Goal: Transaction & Acquisition: Purchase product/service

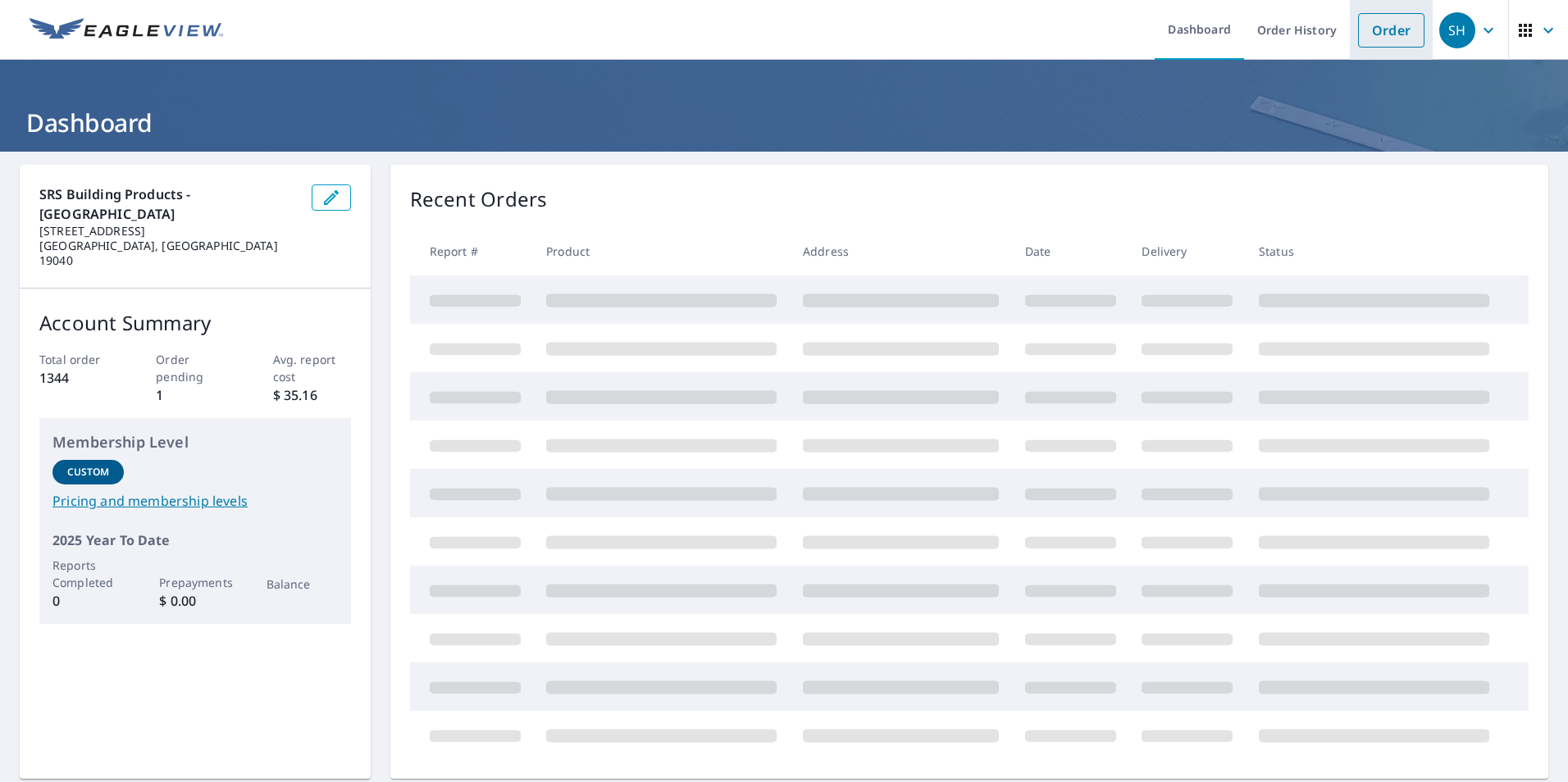
click at [1365, 44] on link "Order" at bounding box center [1391, 30] width 66 height 34
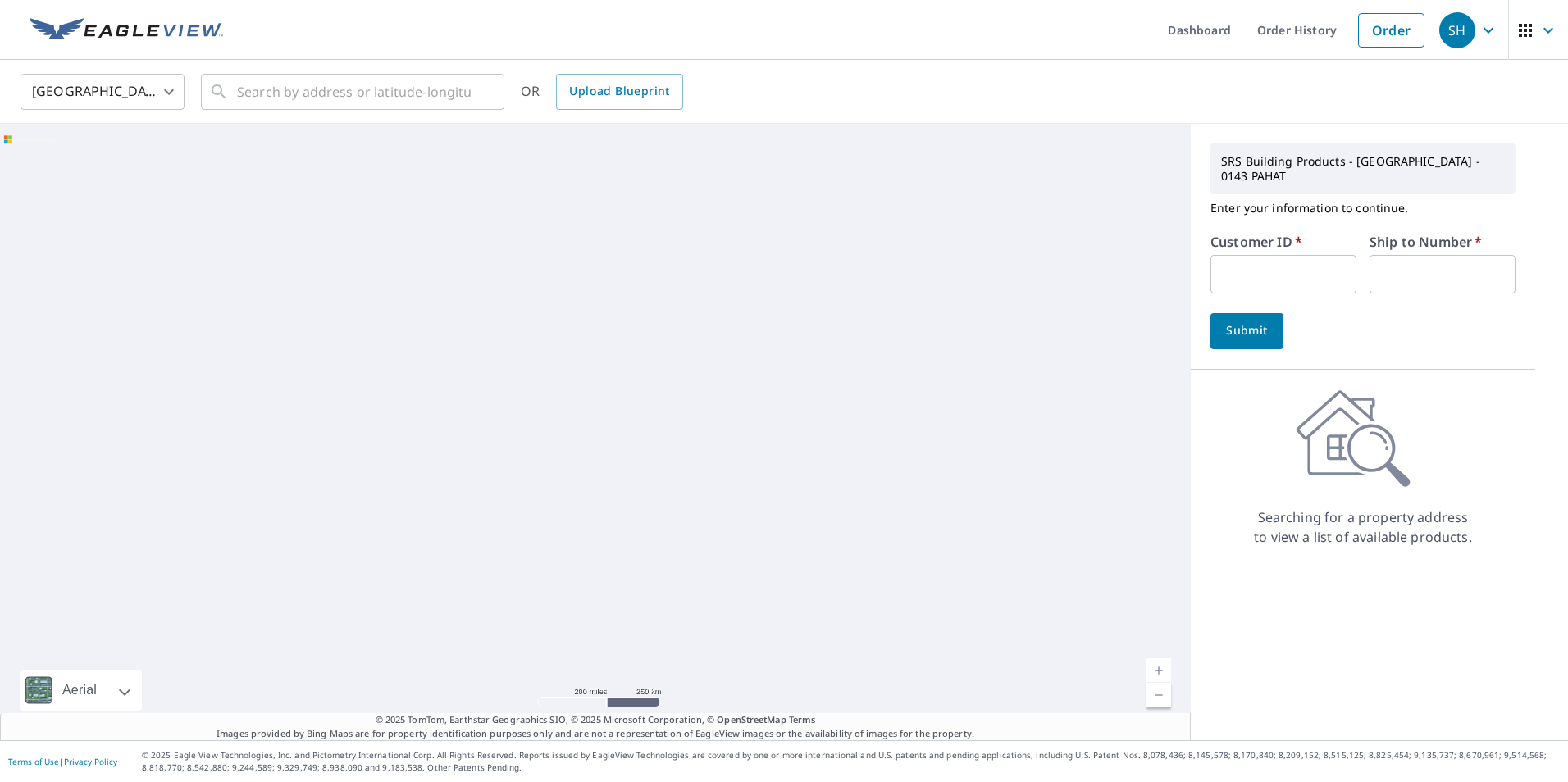
click at [1257, 255] on input "text" at bounding box center [1283, 274] width 146 height 39
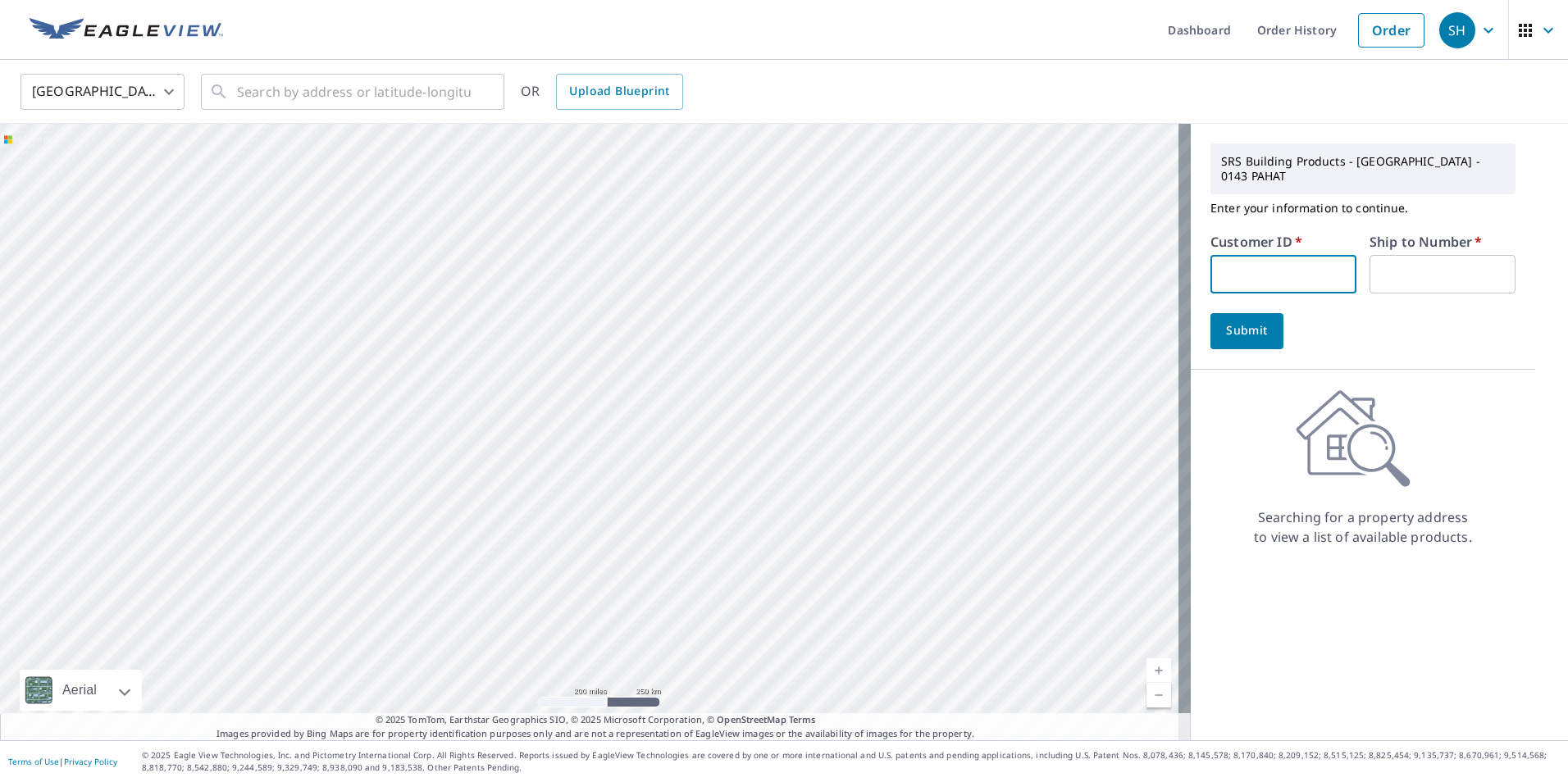
paste input "HUT146"
type input "HUT146"
click at [1427, 239] on div "Ship to Number   * ​" at bounding box center [1443, 264] width 146 height 58
click at [1427, 260] on input "text" at bounding box center [1443, 274] width 146 height 39
type input "1"
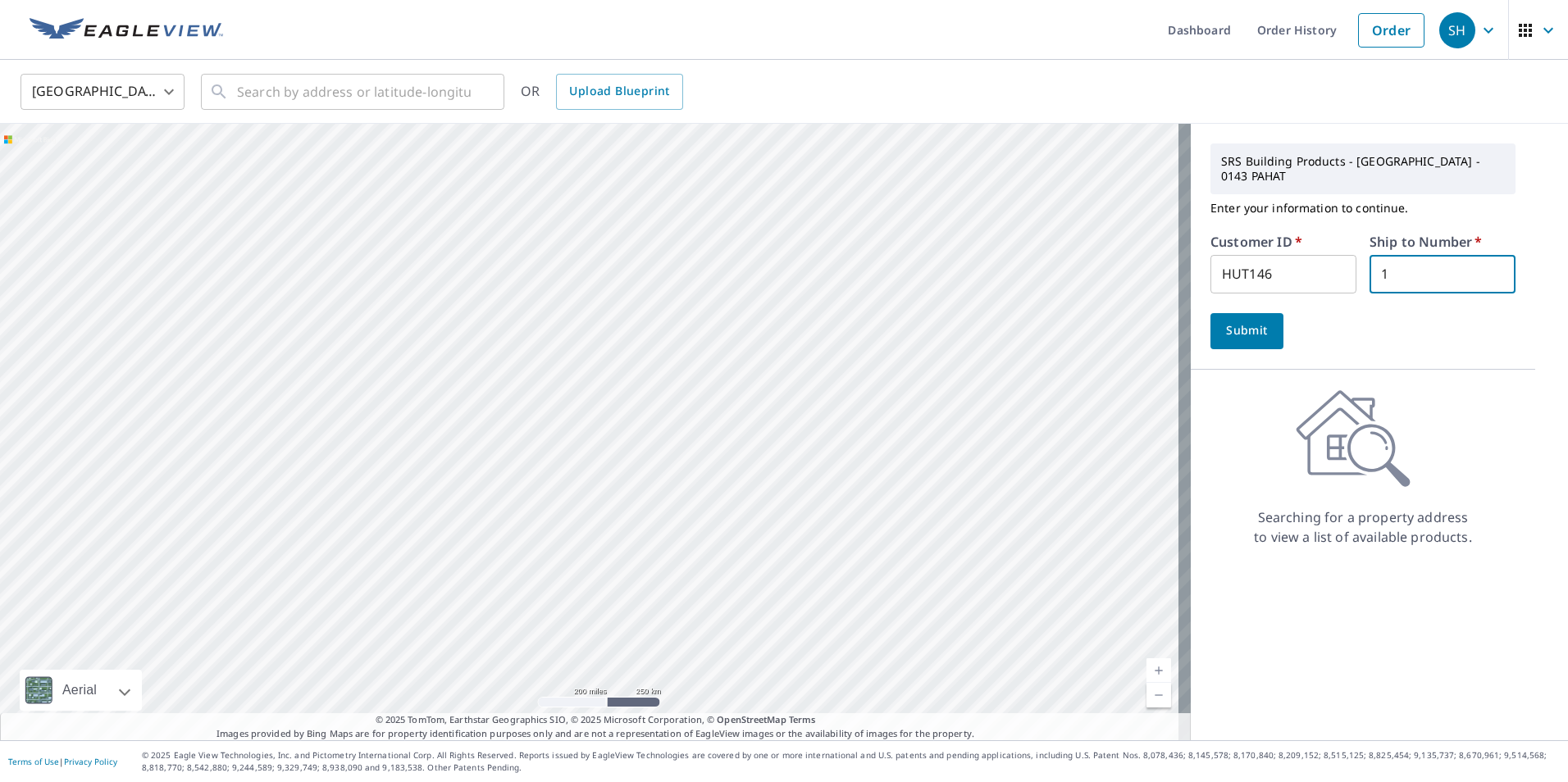
click at [1252, 322] on span "Submit" at bounding box center [1247, 331] width 47 height 21
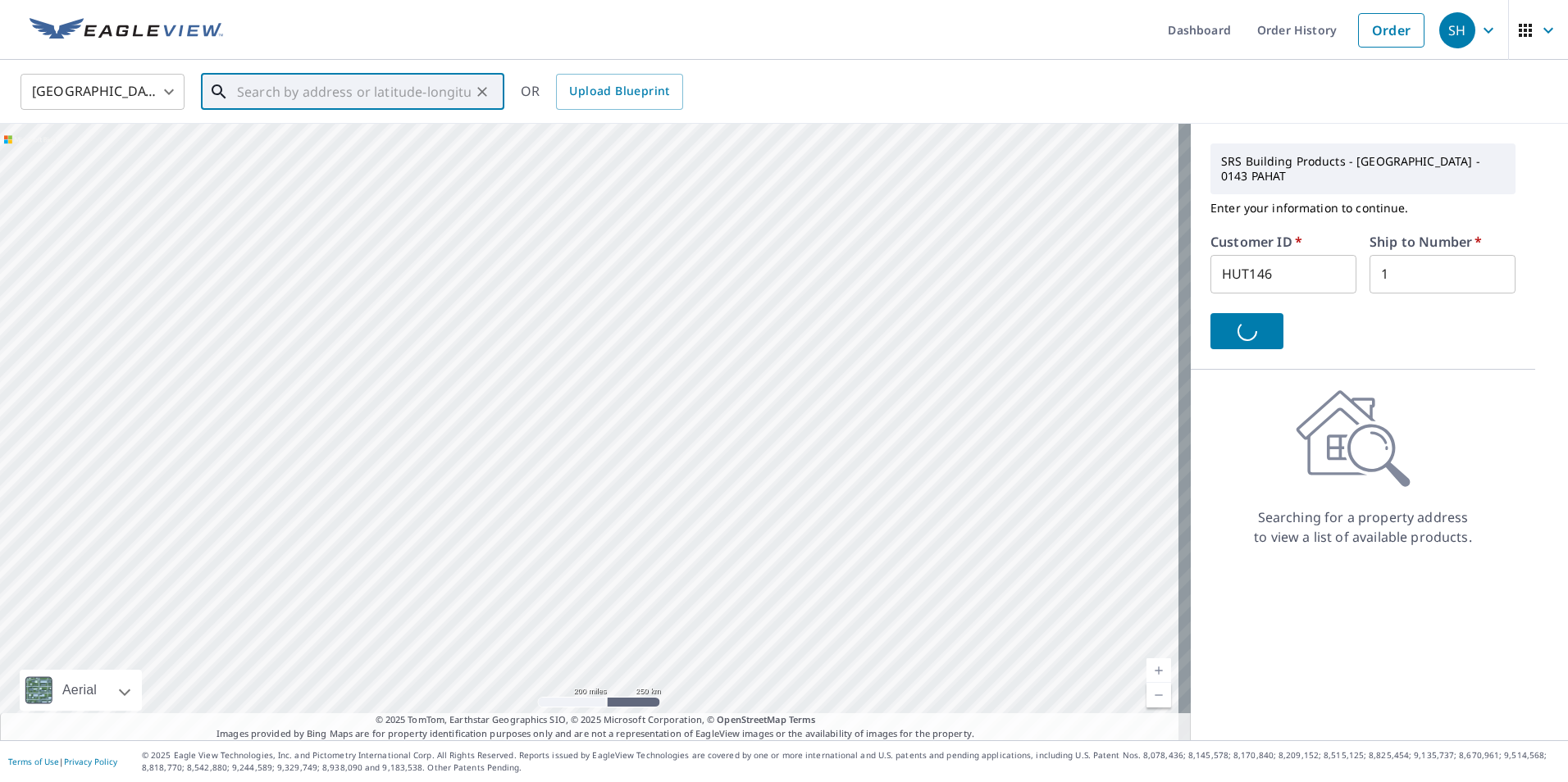
click at [352, 100] on input "text" at bounding box center [354, 91] width 234 height 46
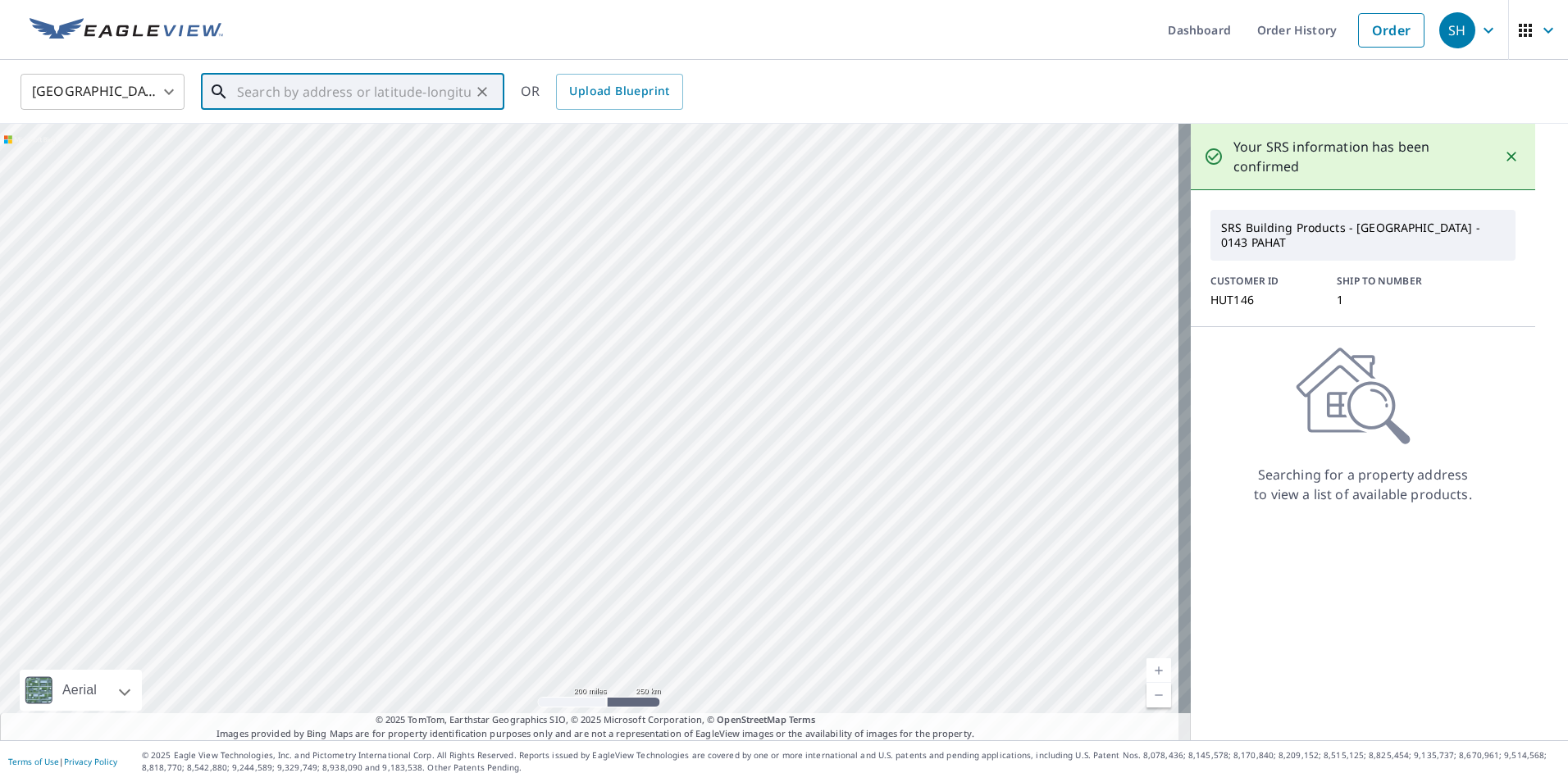
click at [395, 90] on input "text" at bounding box center [354, 91] width 234 height 46
click at [396, 99] on input "text" at bounding box center [354, 91] width 234 height 46
drag, startPoint x: 437, startPoint y: 95, endPoint x: 315, endPoint y: 91, distance: 122.1
click at [315, 91] on input "[STREET_ADDRESS]" at bounding box center [354, 91] width 234 height 46
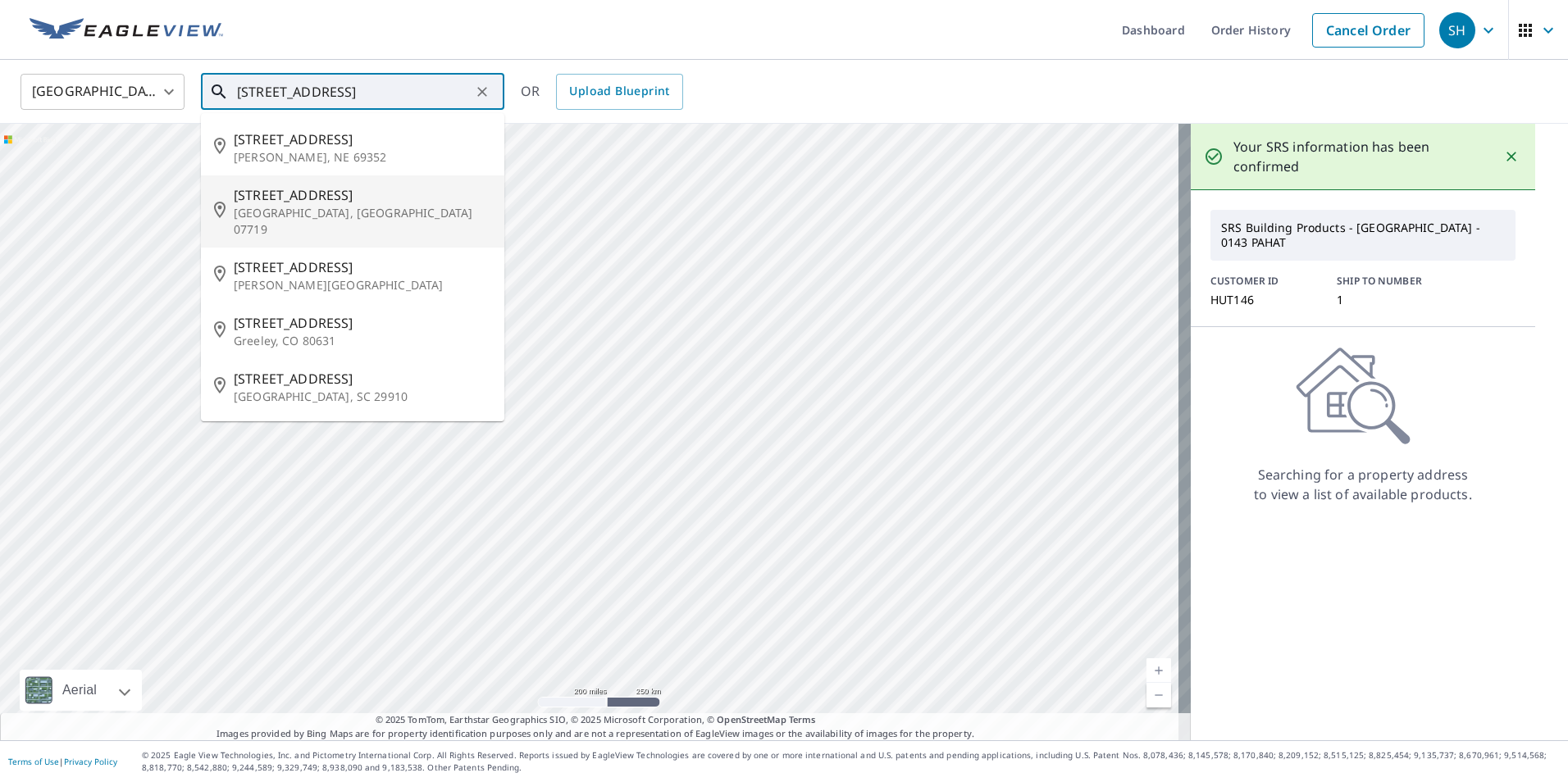
click at [297, 211] on p "[GEOGRAPHIC_DATA], [GEOGRAPHIC_DATA] 07719" at bounding box center [362, 221] width 257 height 33
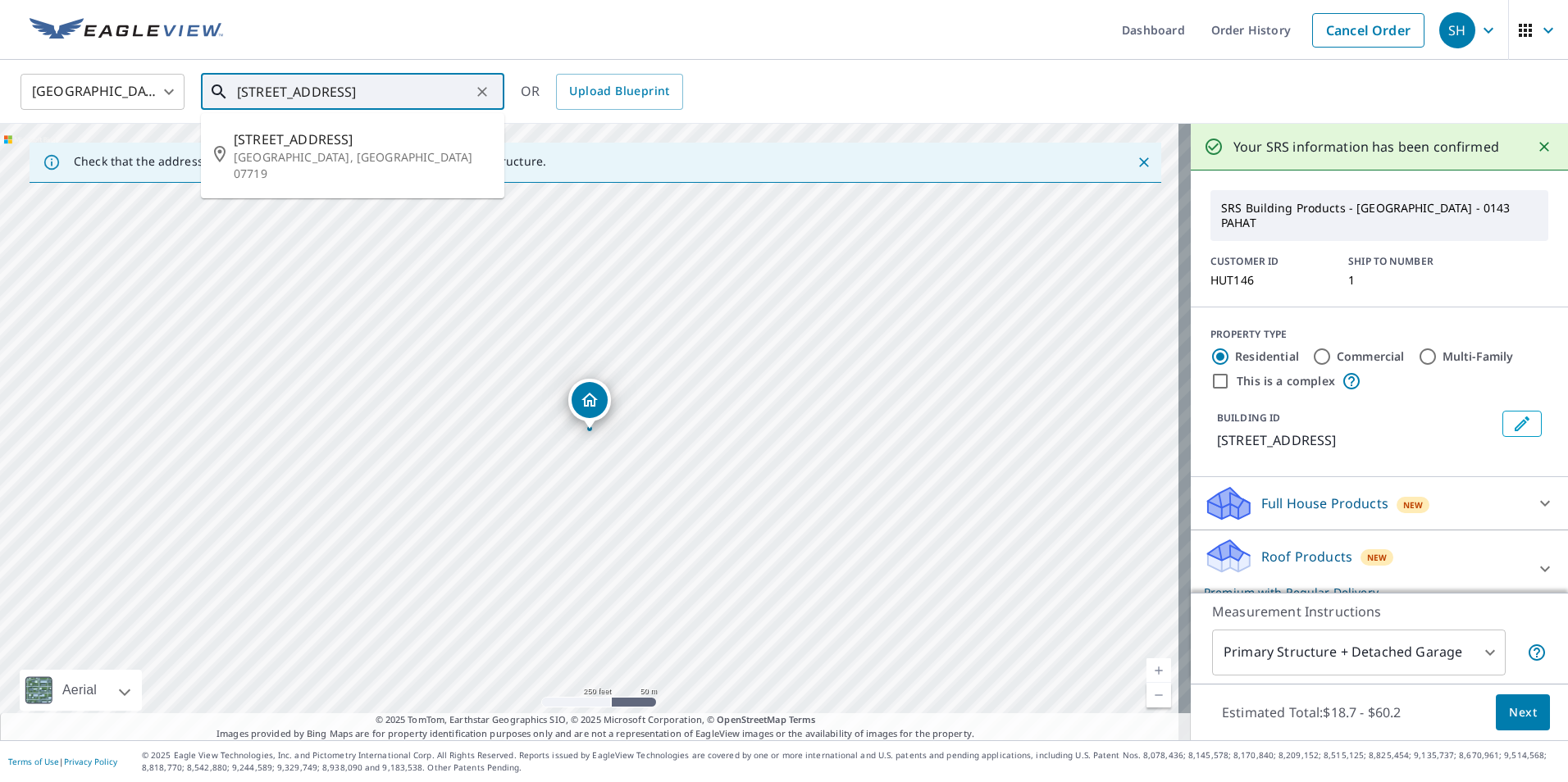
drag, startPoint x: 439, startPoint y: 95, endPoint x: 314, endPoint y: 100, distance: 125.1
click at [314, 100] on input "[STREET_ADDRESS]" at bounding box center [354, 91] width 234 height 46
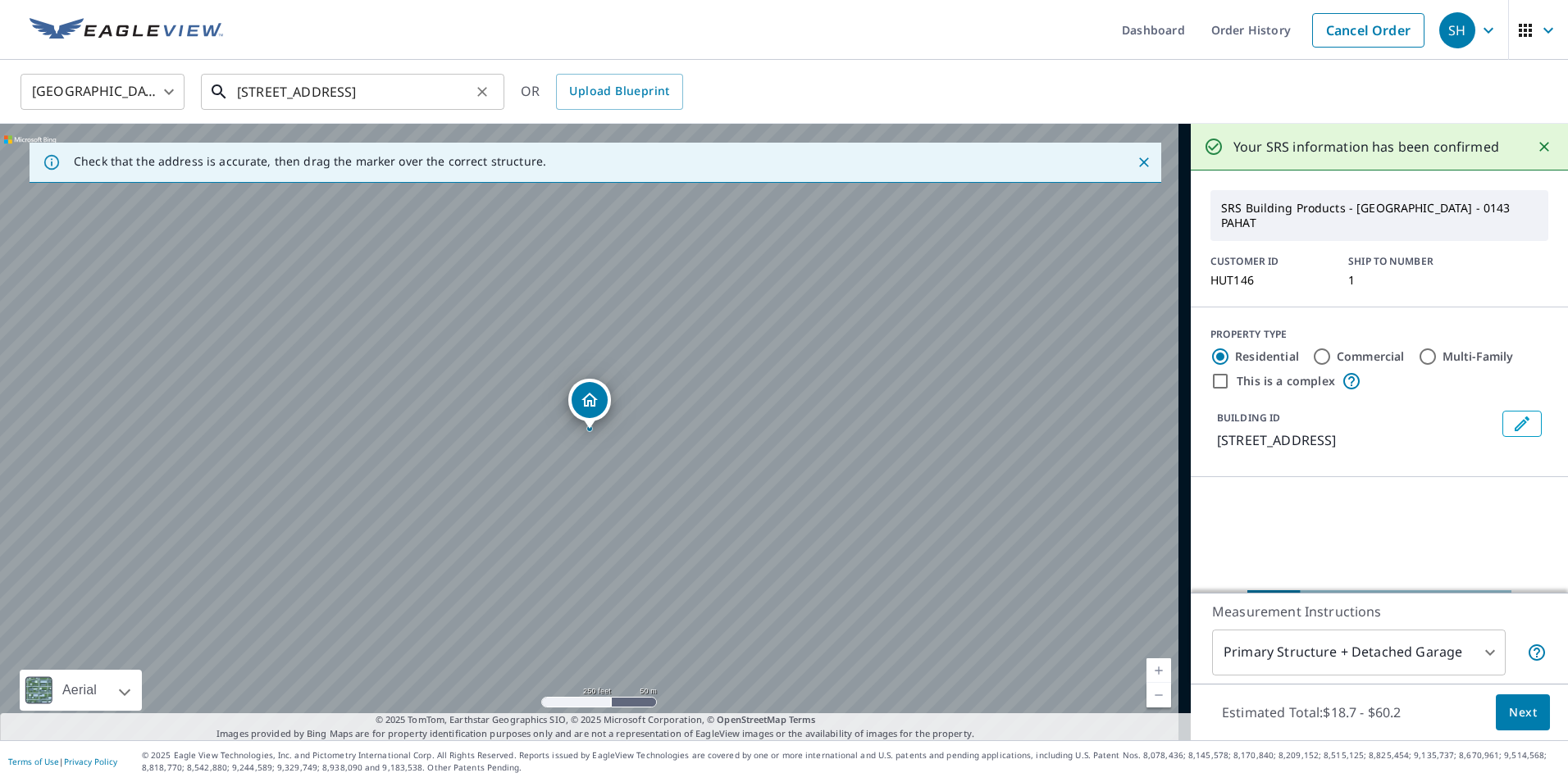
click at [351, 99] on input "[STREET_ADDRESS]" at bounding box center [354, 91] width 234 height 46
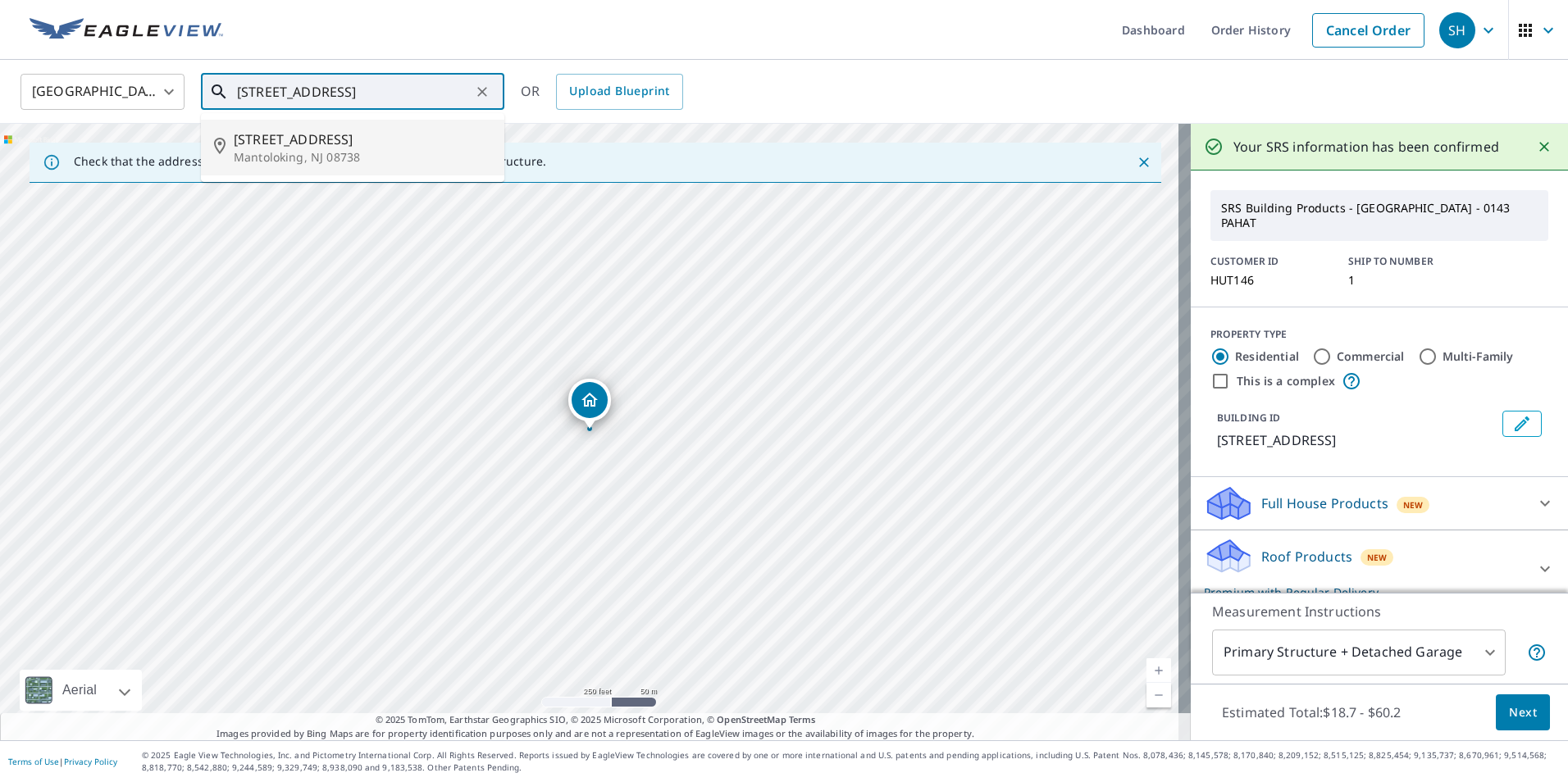
click at [344, 140] on span "[STREET_ADDRESS]" at bounding box center [362, 140] width 257 height 20
type input "[STREET_ADDRESS]"
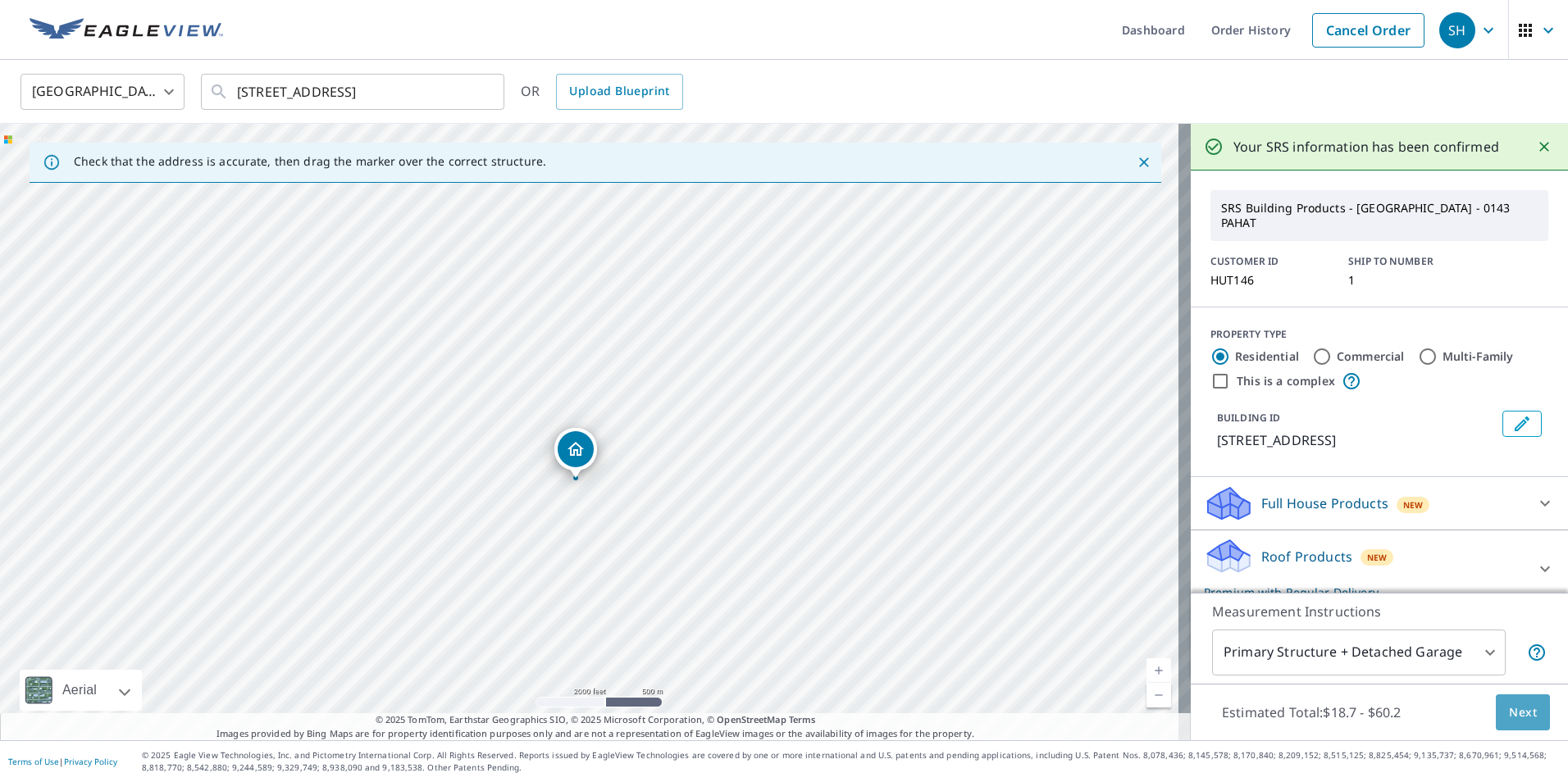
click at [1503, 701] on button "Next" at bounding box center [1523, 712] width 54 height 37
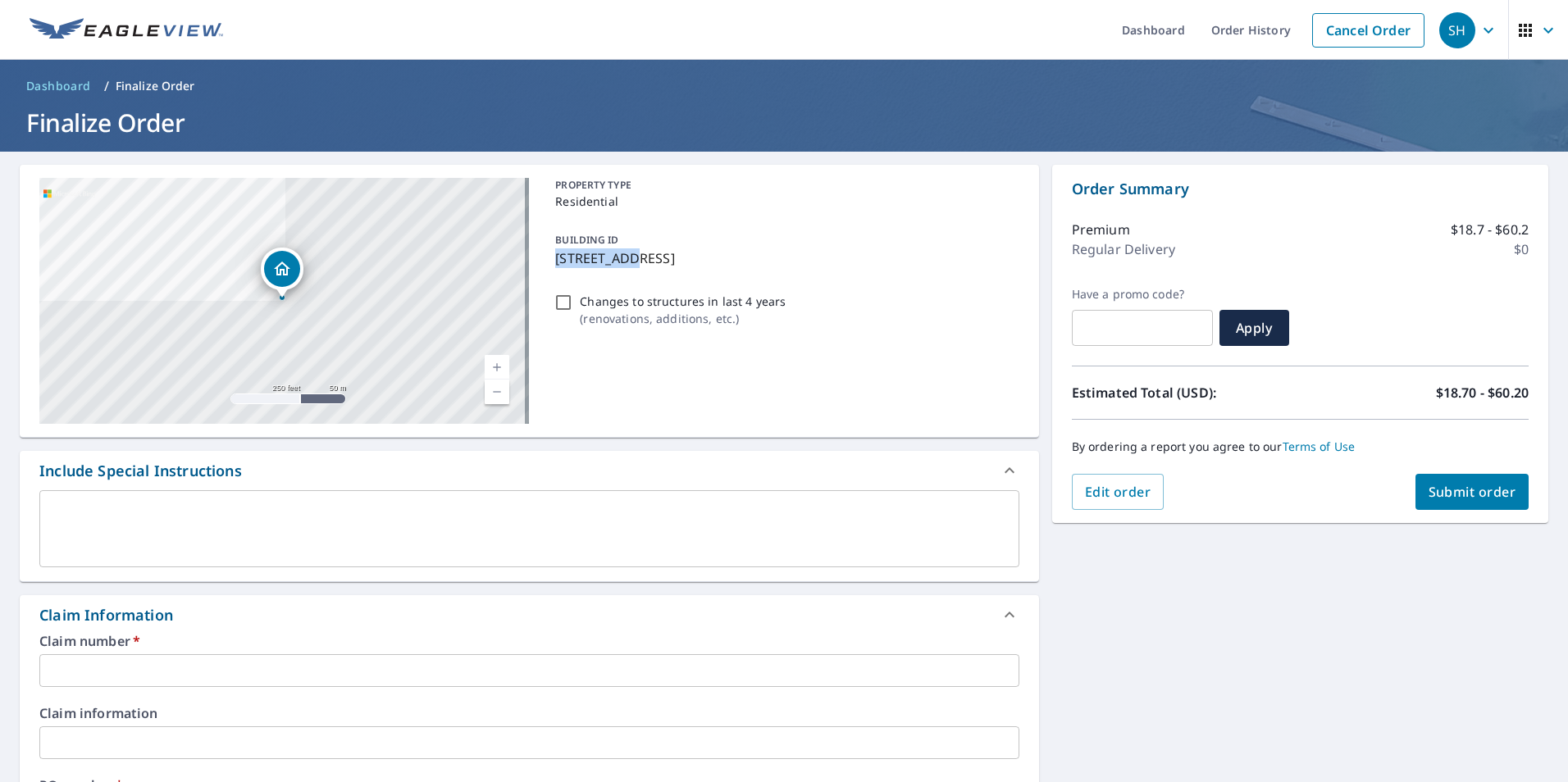
drag, startPoint x: 555, startPoint y: 262, endPoint x: 625, endPoint y: 265, distance: 70.1
click at [625, 265] on p "[STREET_ADDRESS]" at bounding box center [784, 258] width 457 height 20
checkbox input "true"
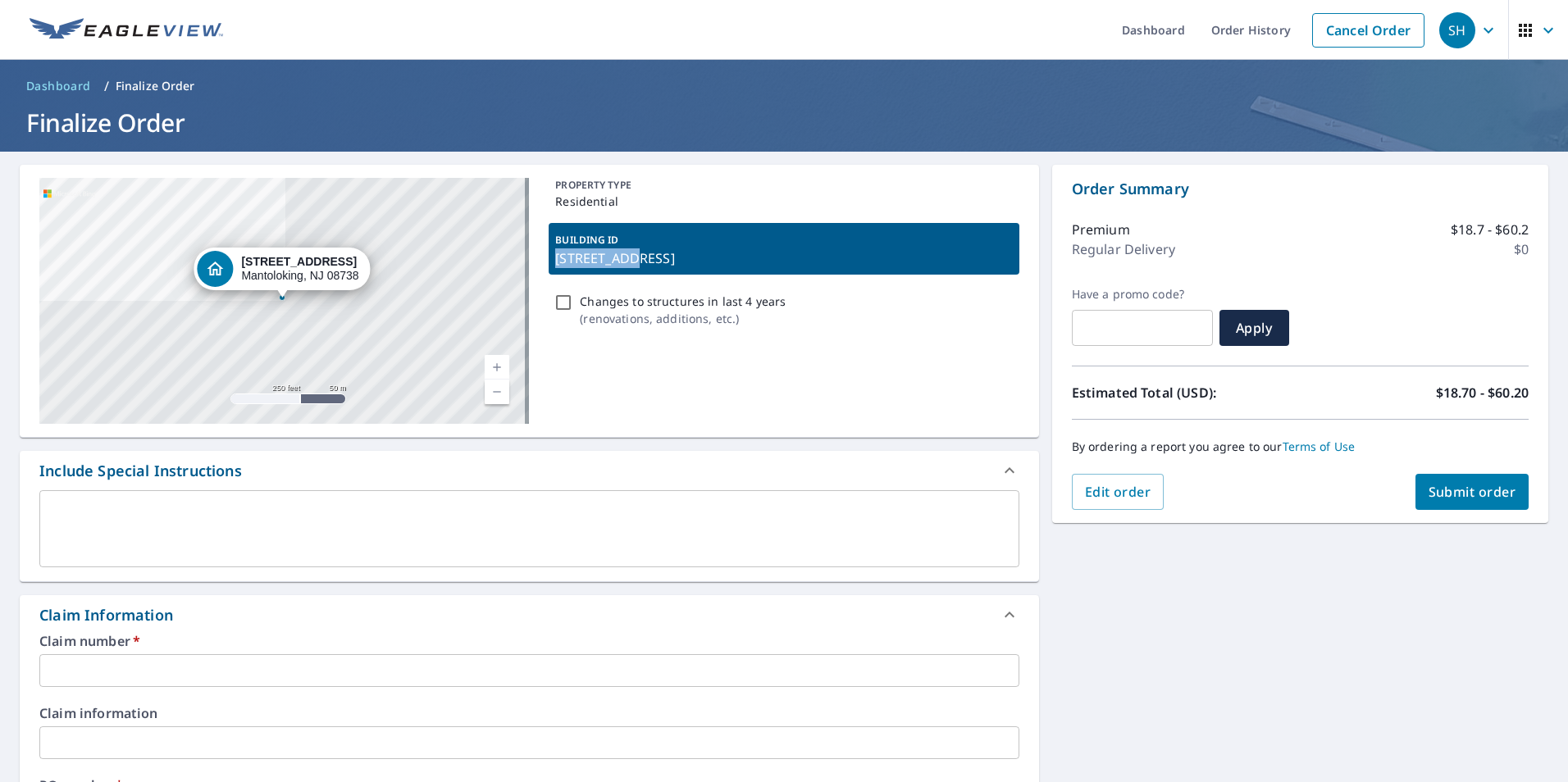
drag, startPoint x: 625, startPoint y: 265, endPoint x: 616, endPoint y: 261, distance: 9.8
copy p "[STREET_ADDRESS]"
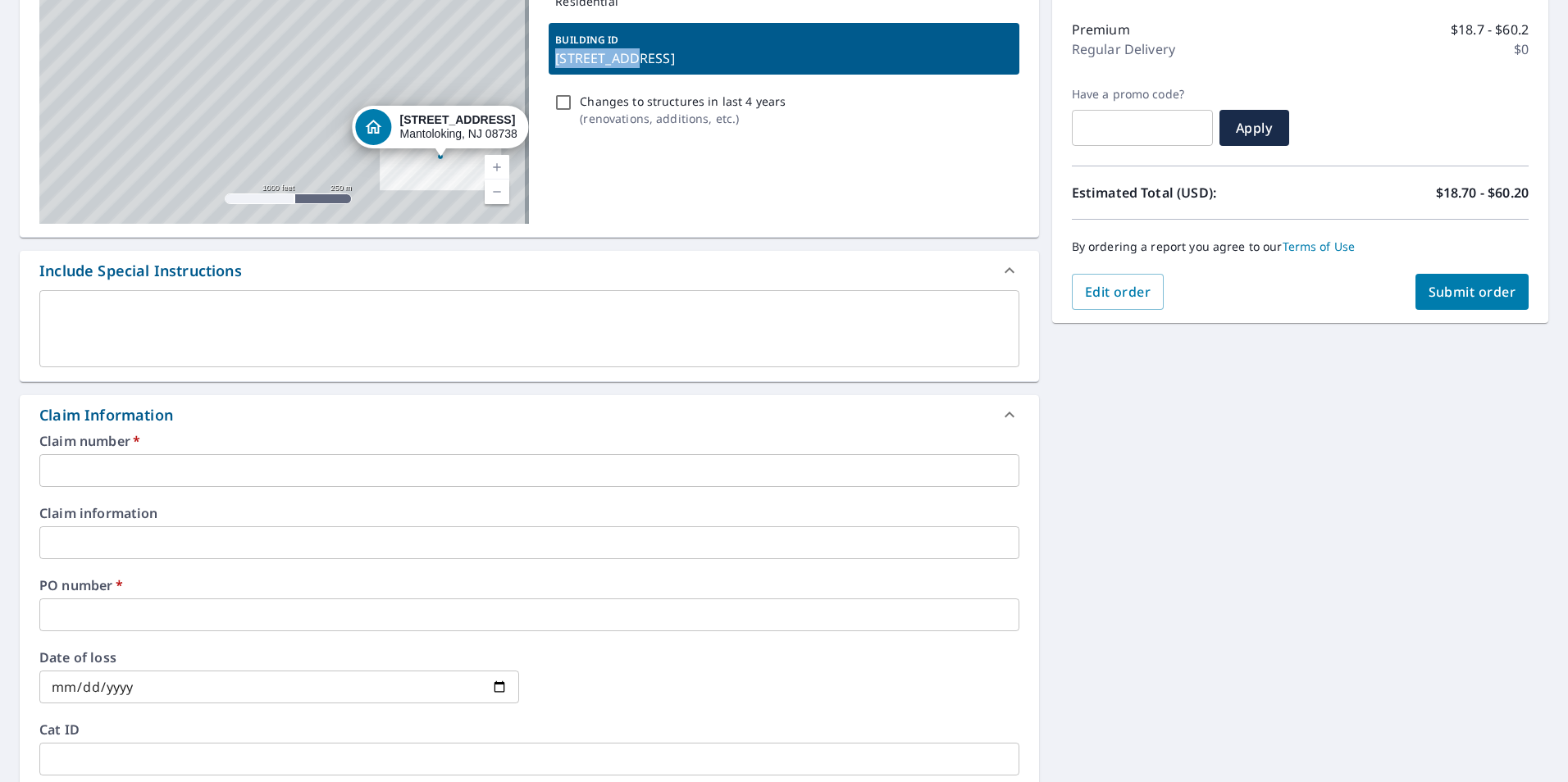
scroll to position [410, 0]
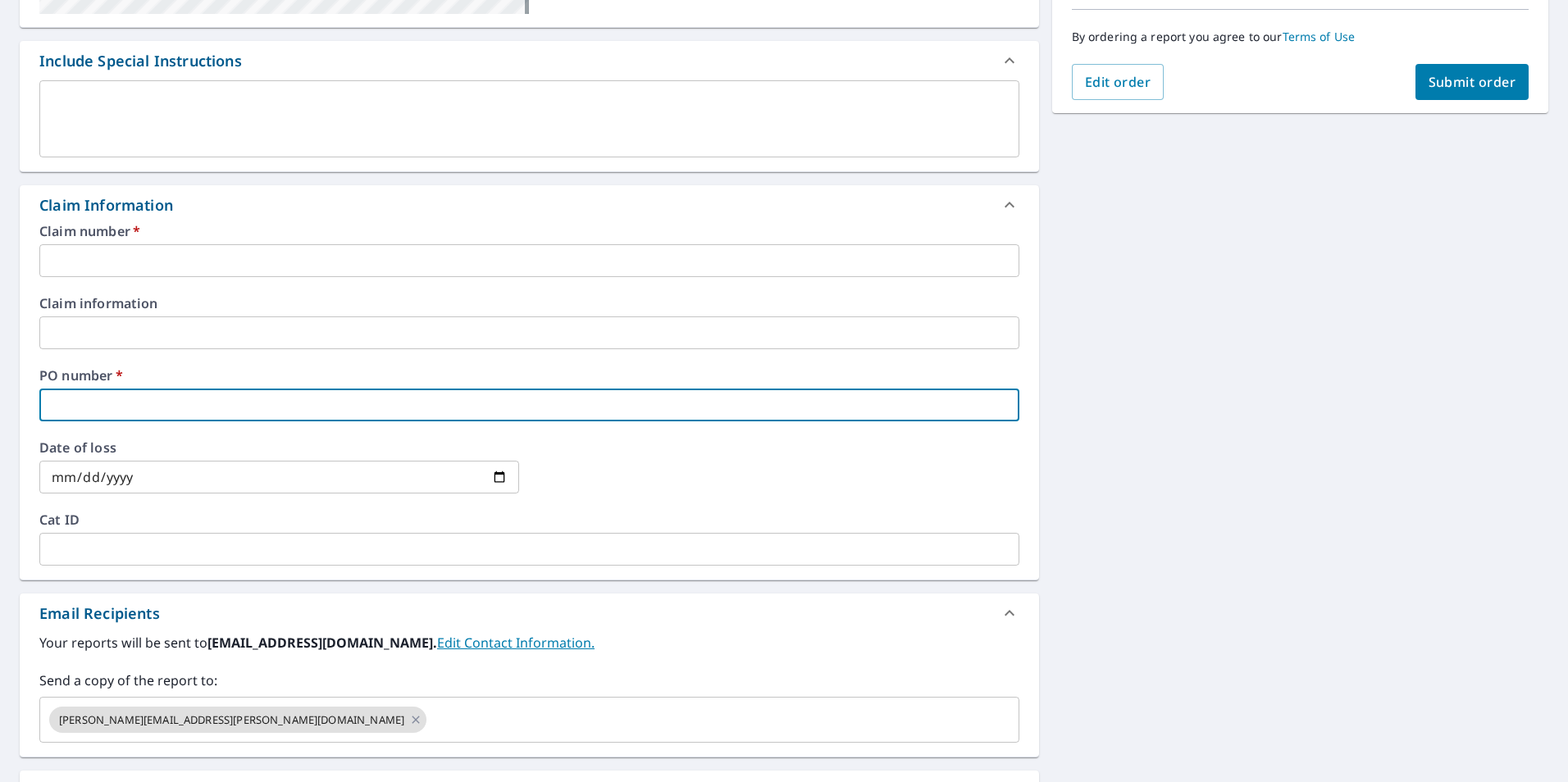
paste input "[STREET_ADDRESS]"
type input "[STREET_ADDRESS]"
checkbox input "true"
type input "[STREET_ADDRESS]"
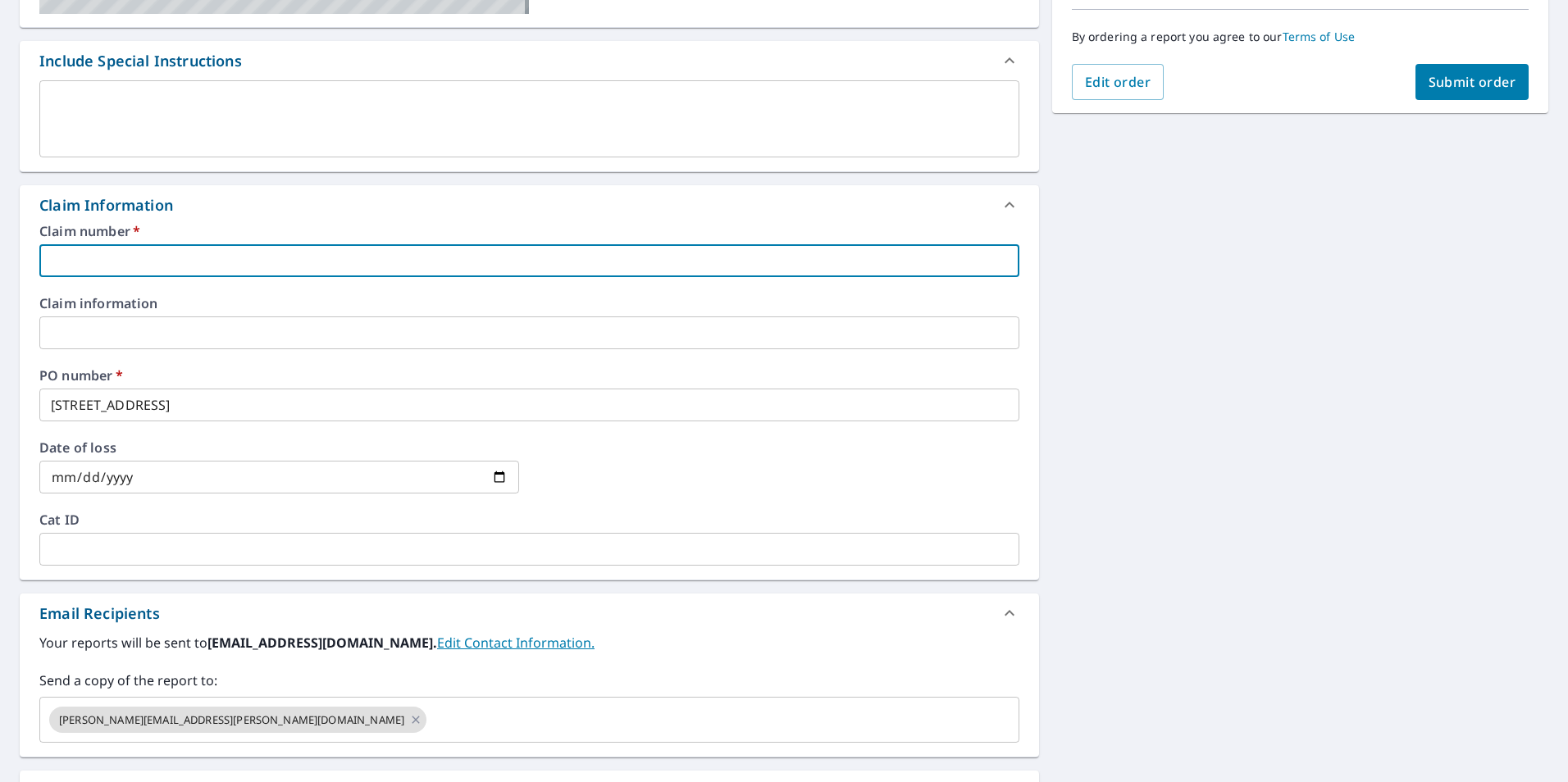
click at [139, 255] on input "text" at bounding box center [530, 261] width 980 height 33
paste input "[STREET_ADDRESS]"
type input "[STREET_ADDRESS]"
checkbox input "true"
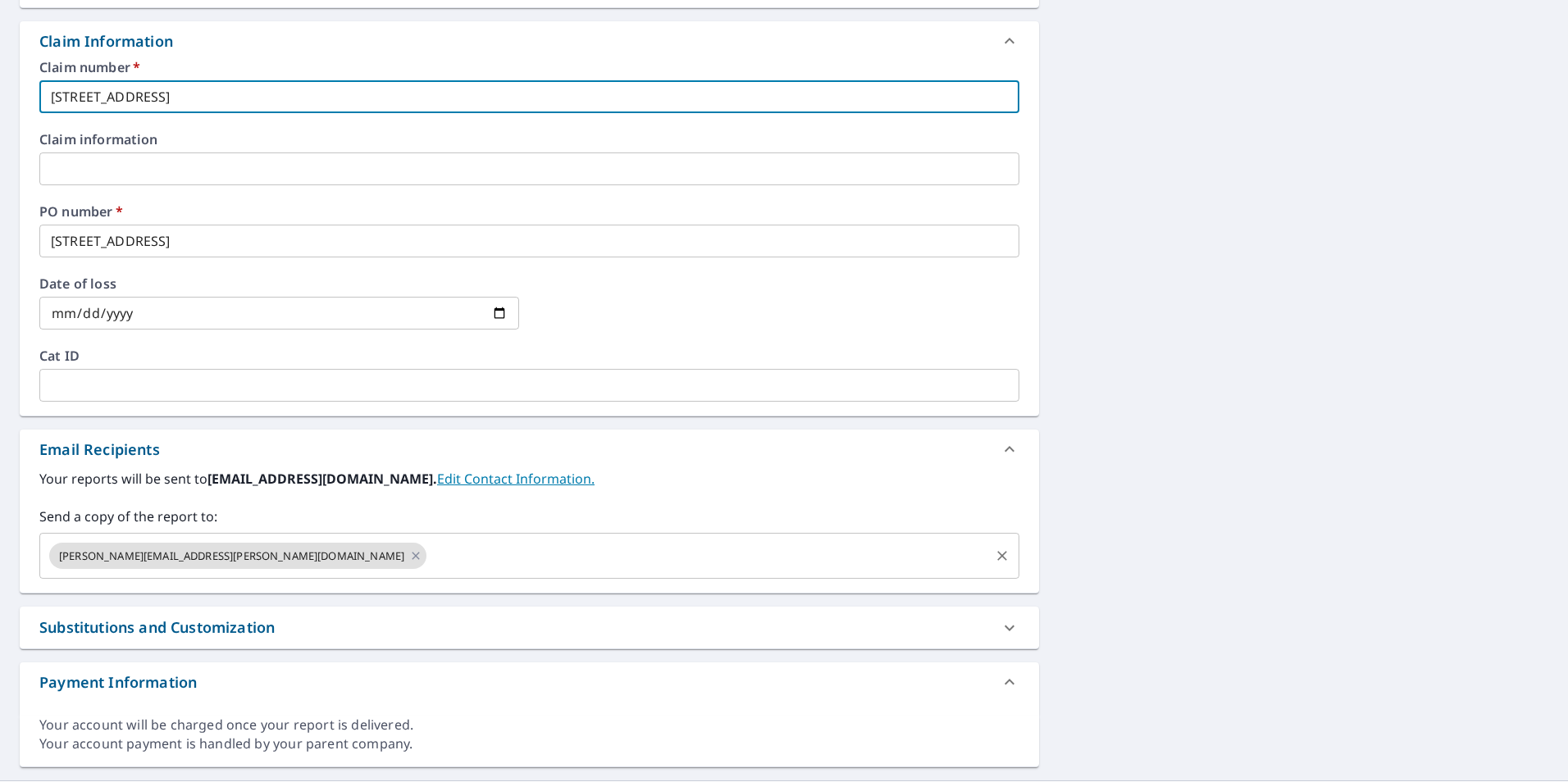
type input "[STREET_ADDRESS]"
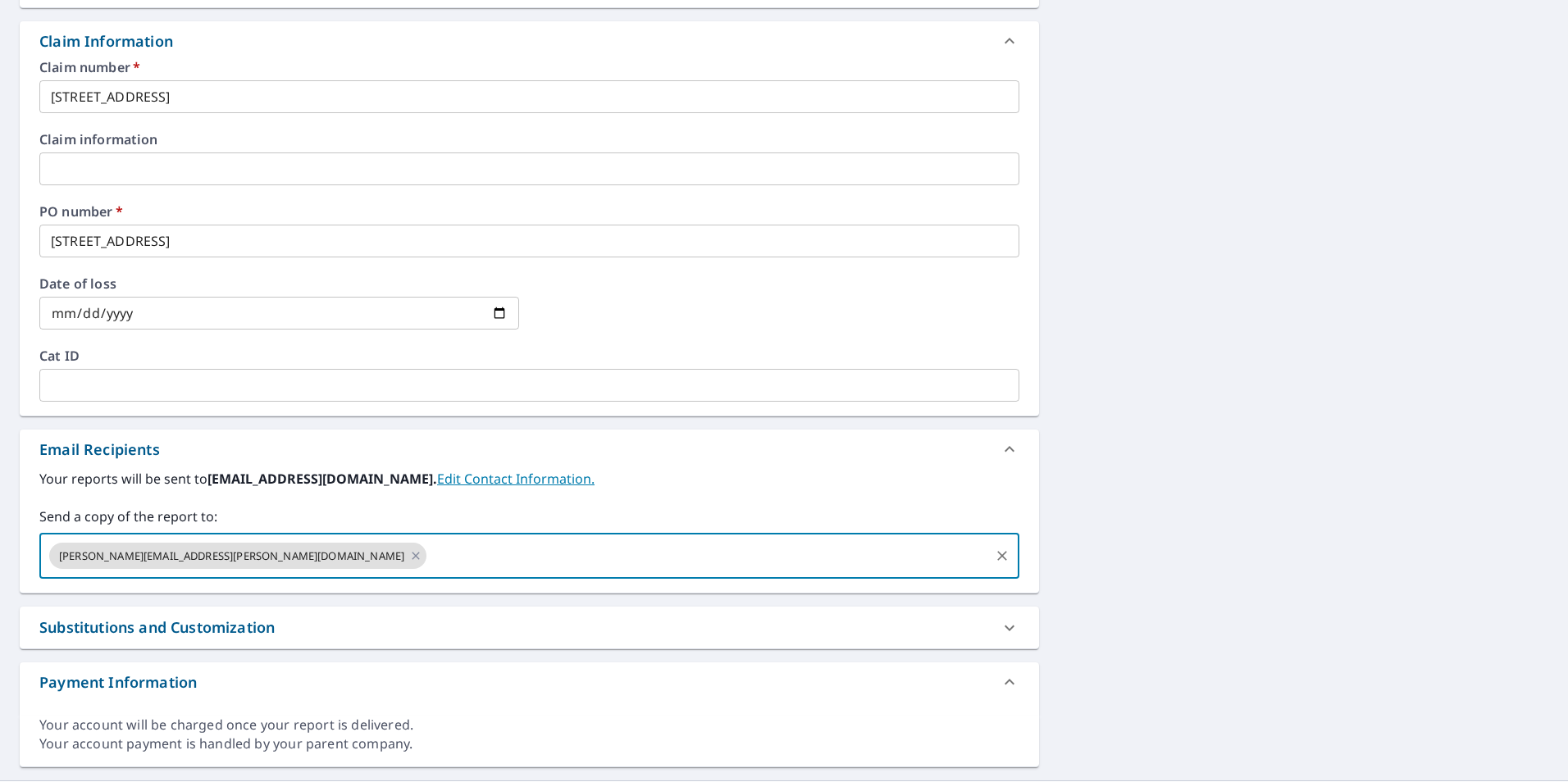
click at [429, 564] on input "text" at bounding box center [708, 555] width 558 height 31
click at [412, 556] on icon at bounding box center [416, 555] width 7 height 7
checkbox input "true"
click at [243, 556] on input "text" at bounding box center [517, 555] width 941 height 31
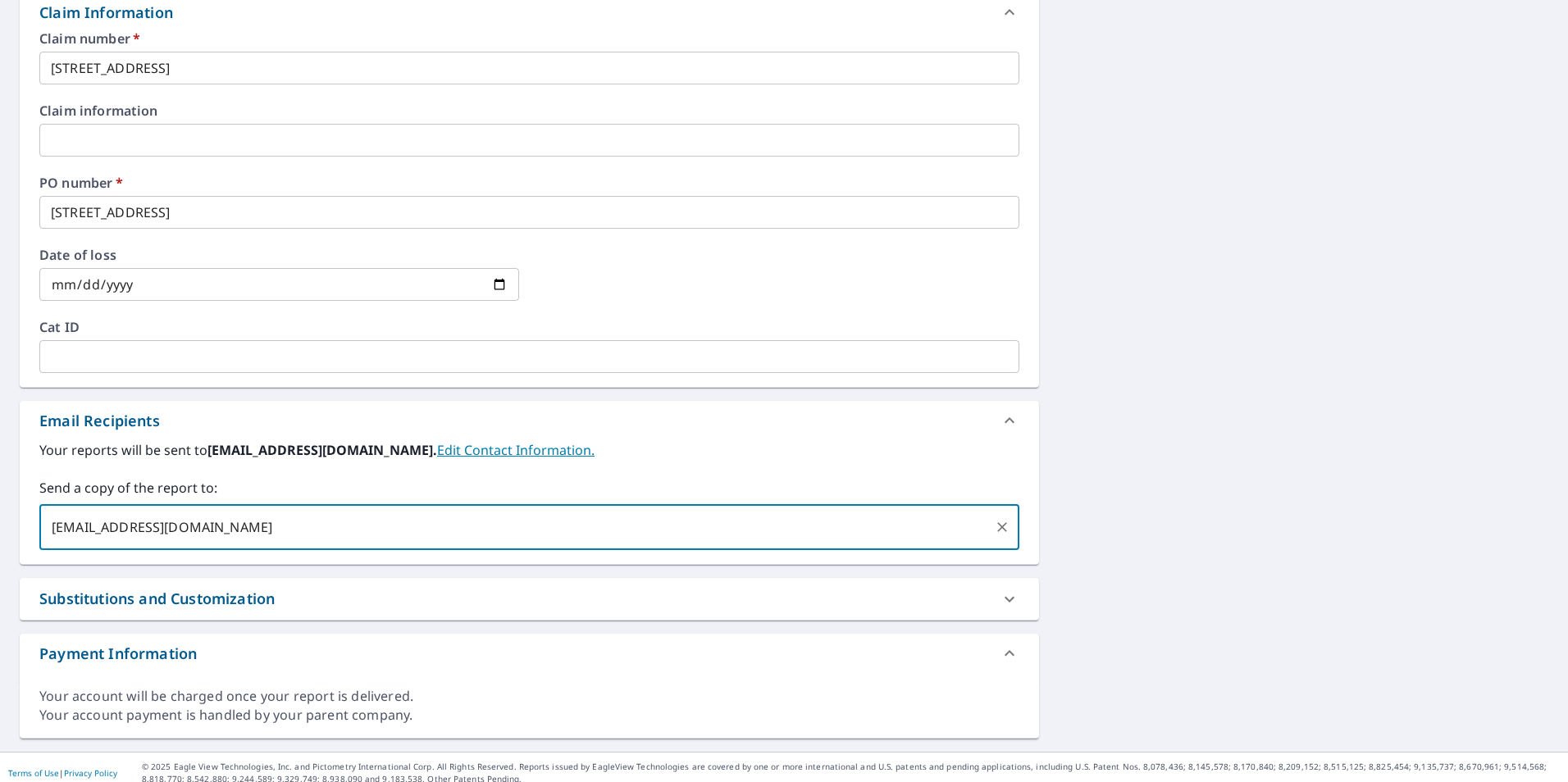
scroll to position [614, 0]
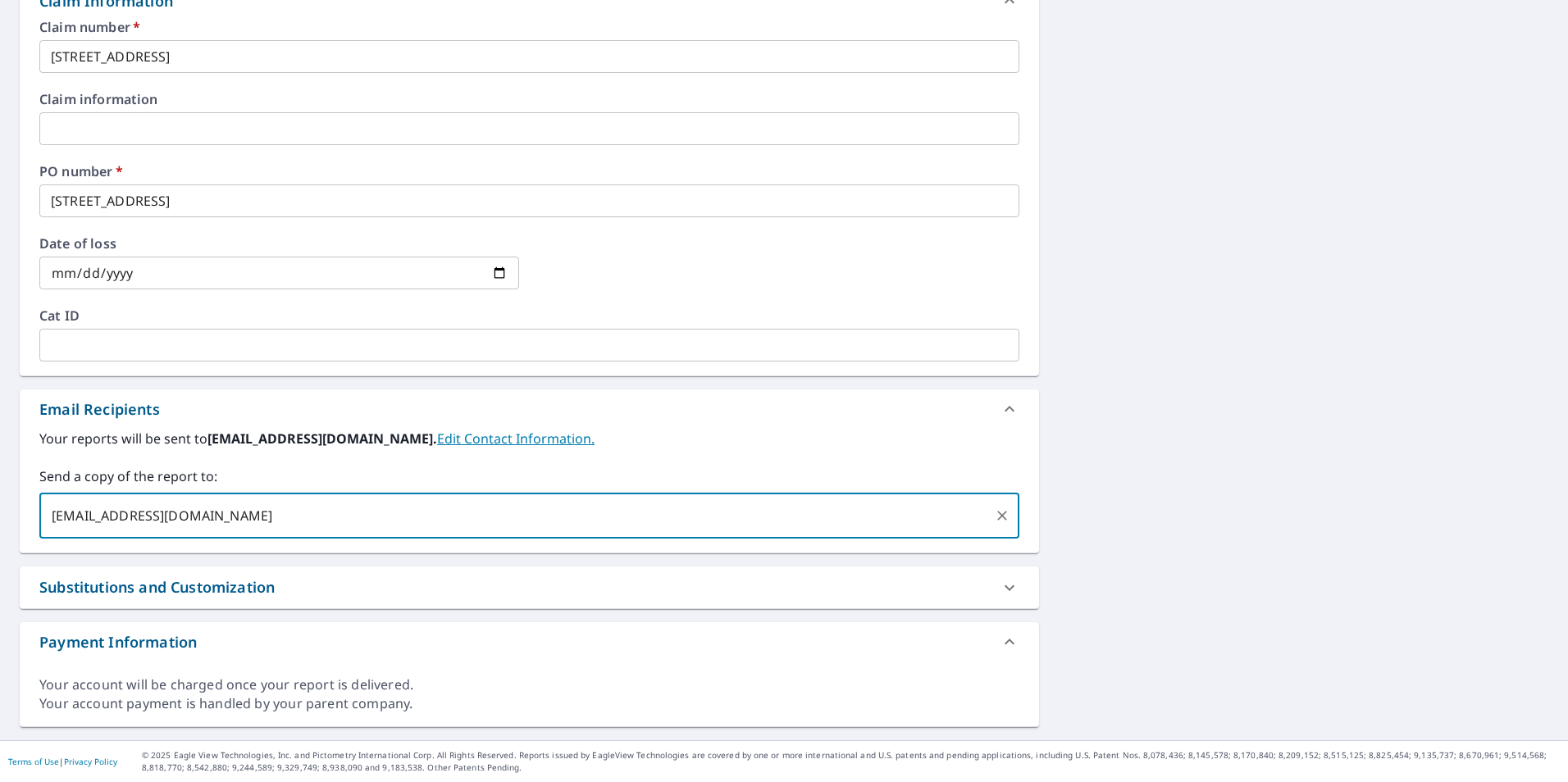
type input "[EMAIL_ADDRESS][DOMAIN_NAME]"
checkbox input "true"
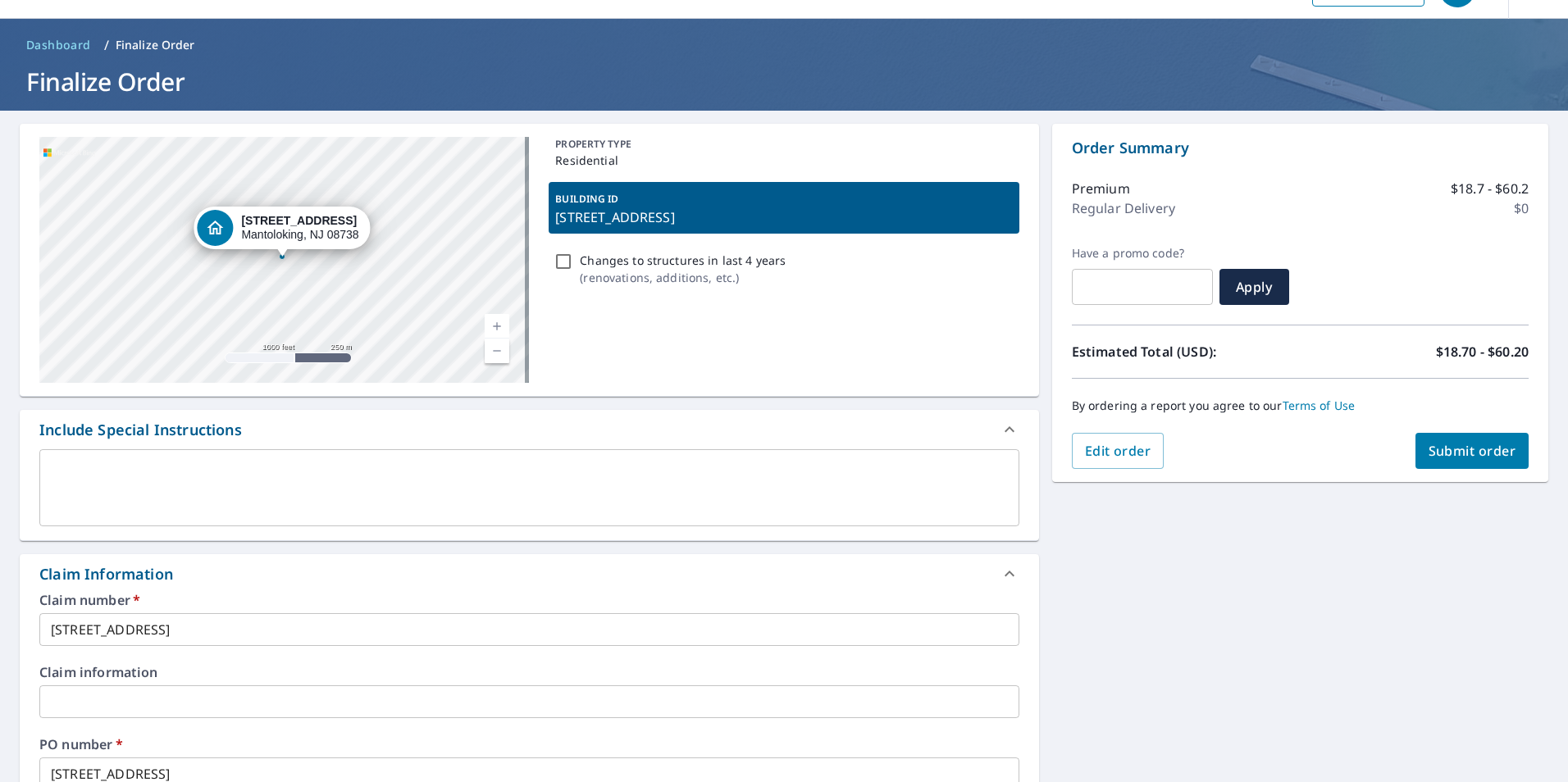
scroll to position [40, 0]
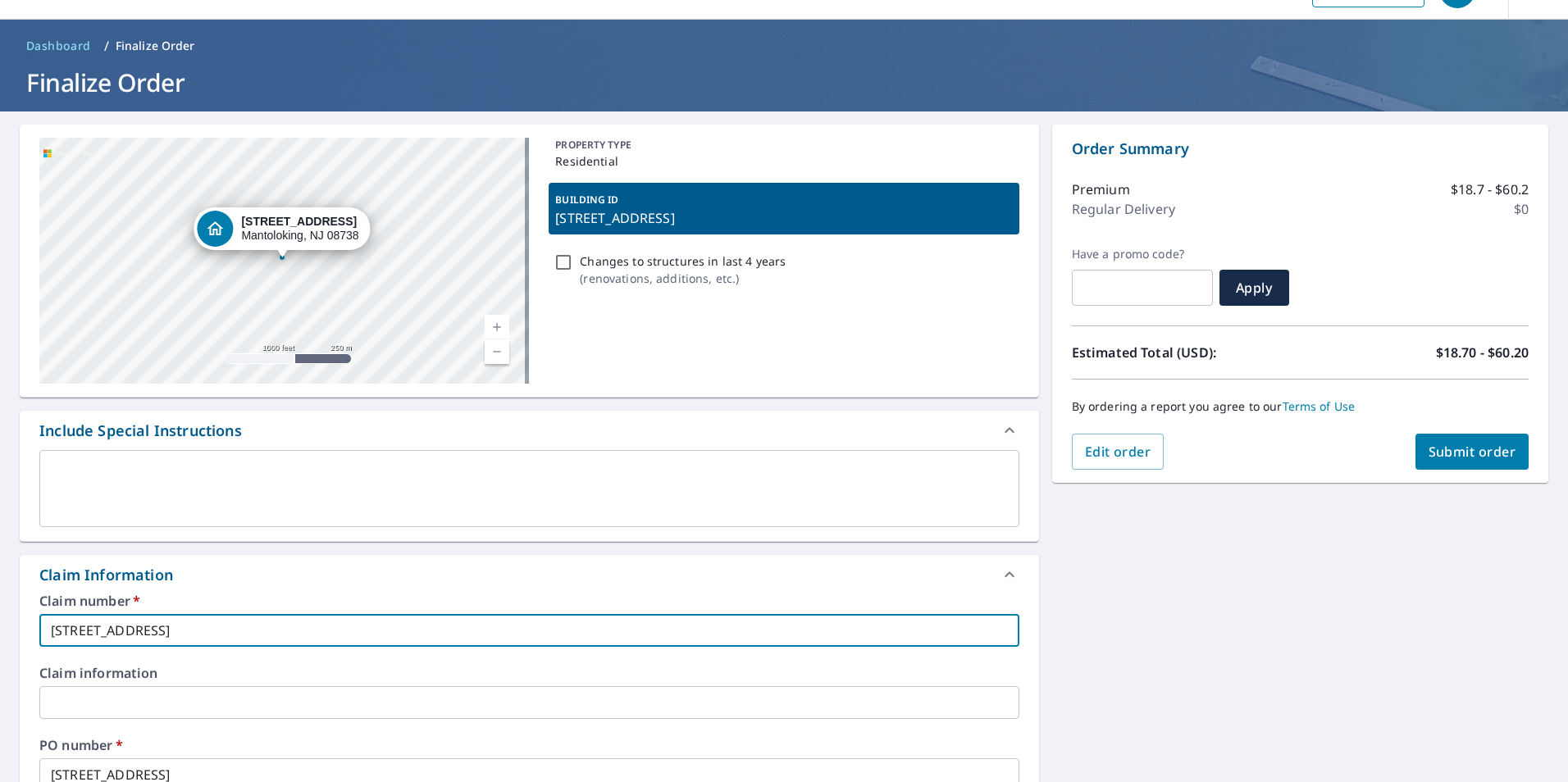
drag, startPoint x: 187, startPoint y: 623, endPoint x: 0, endPoint y: 627, distance: 187.0
click at [0, 630] on html "SH SH Dashboard Order History Cancel Order SH Dashboard / Finalize Order Finali…" at bounding box center [784, 391] width 1568 height 782
type input "H"
checkbox input "true"
type input "Hu"
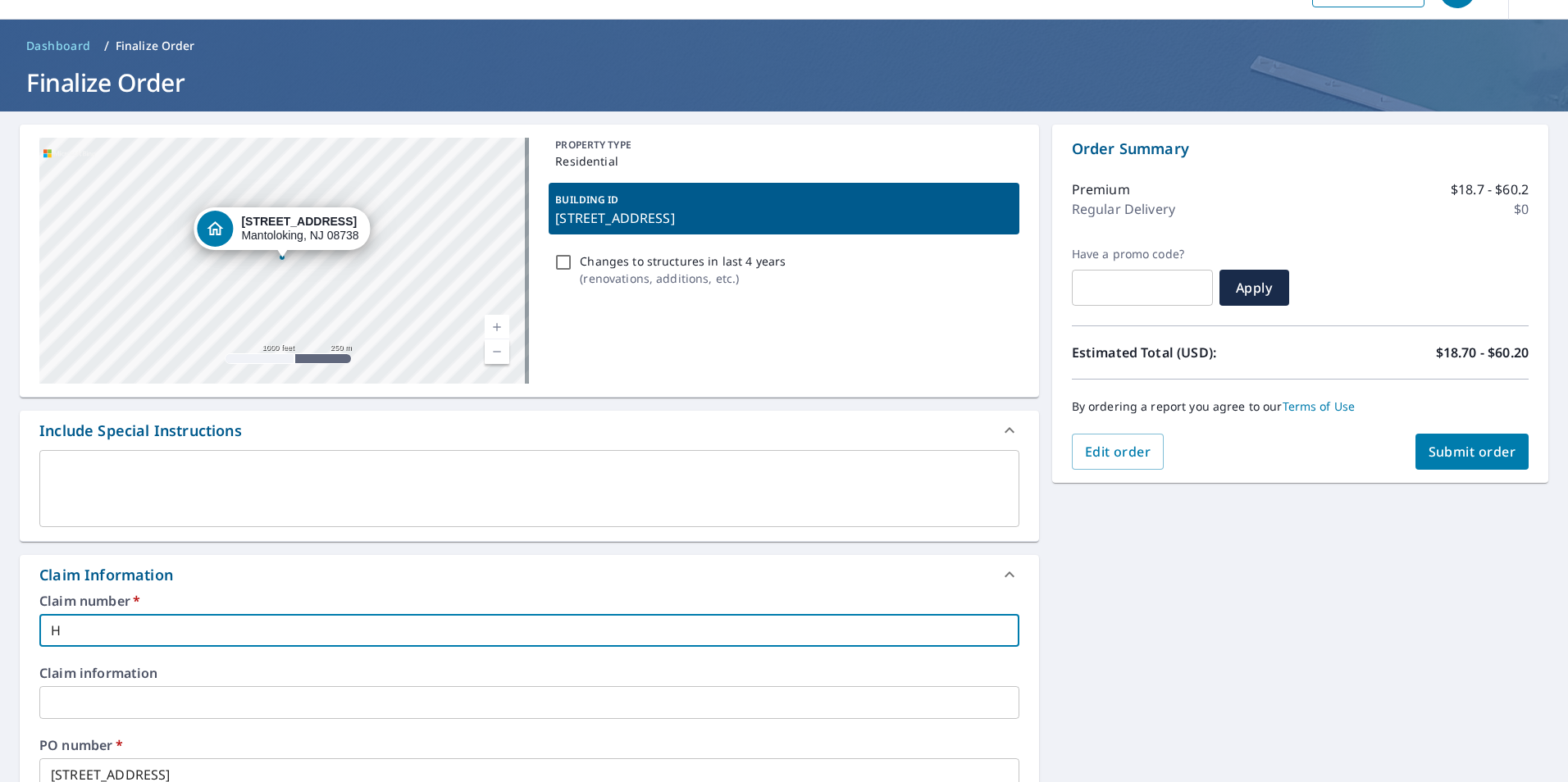
checkbox input "true"
type input "Hut"
checkbox input "true"
type input "Hutn"
checkbox input "true"
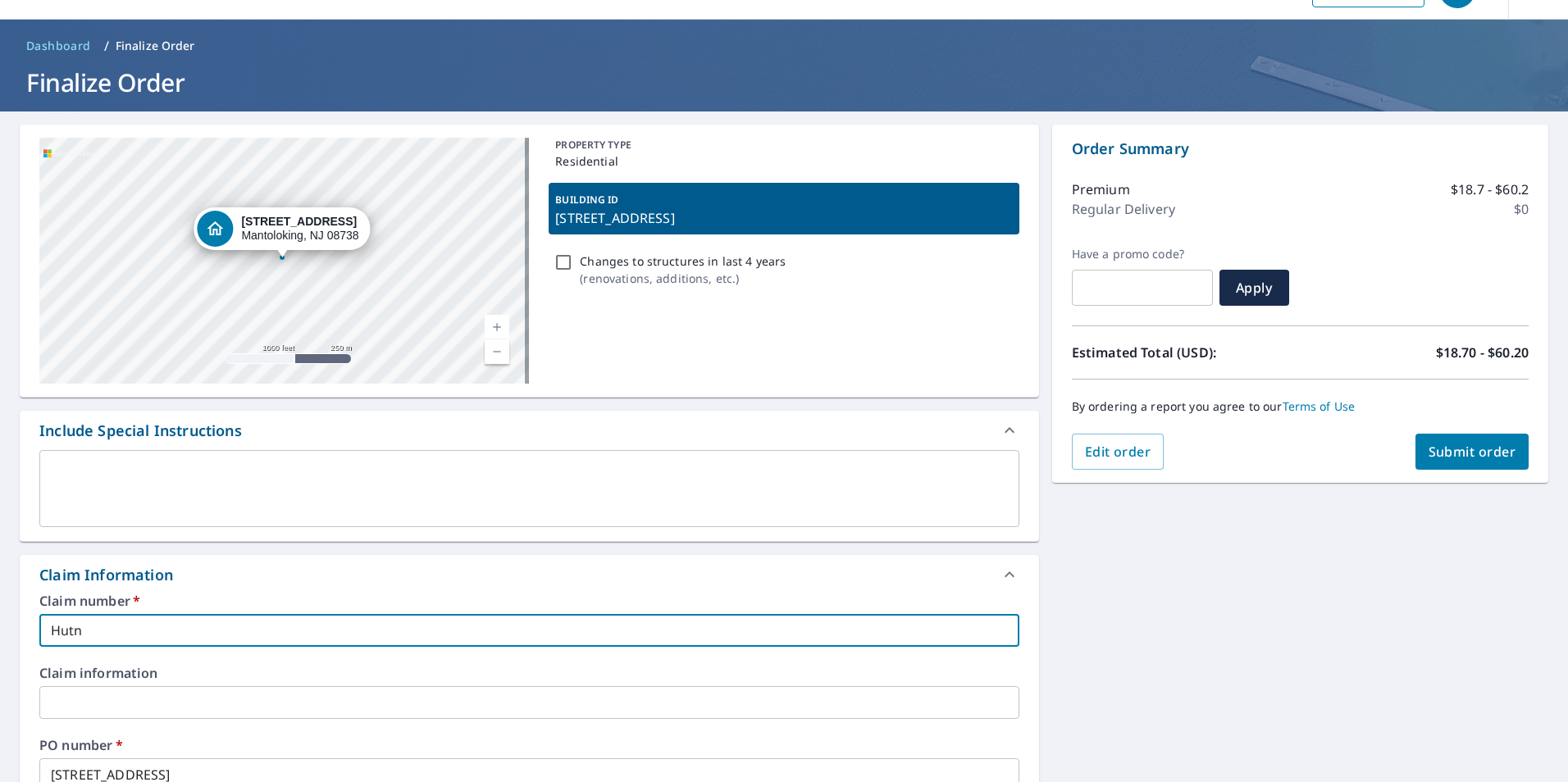
type input "Hutni"
checkbox input "true"
type input "[PERSON_NAME]"
checkbox input "true"
